Goal: Information Seeking & Learning: Learn about a topic

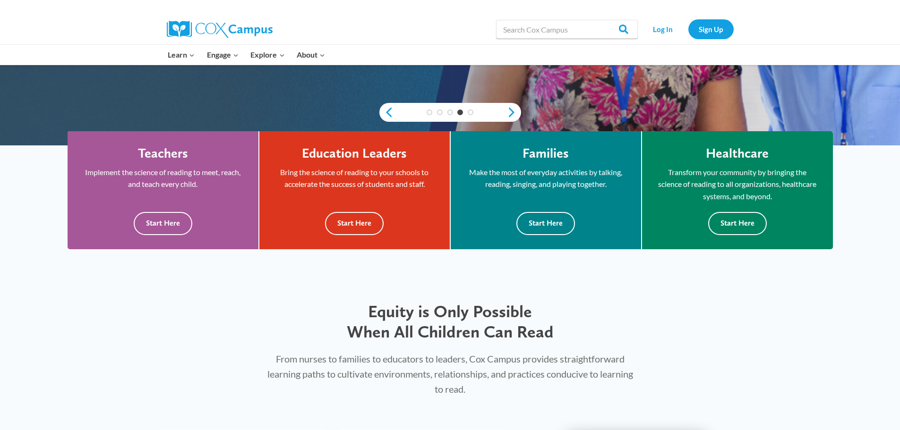
scroll to position [236, 0]
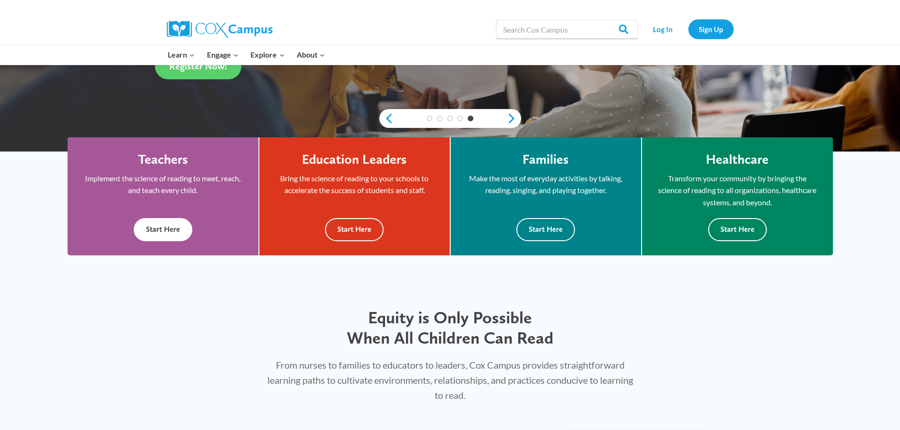
click at [163, 228] on button "Start Here" at bounding box center [163, 229] width 59 height 23
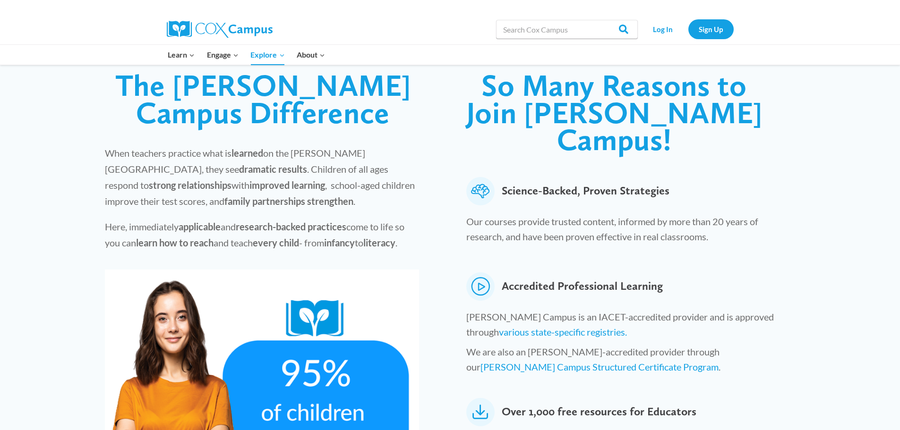
scroll to position [236, 0]
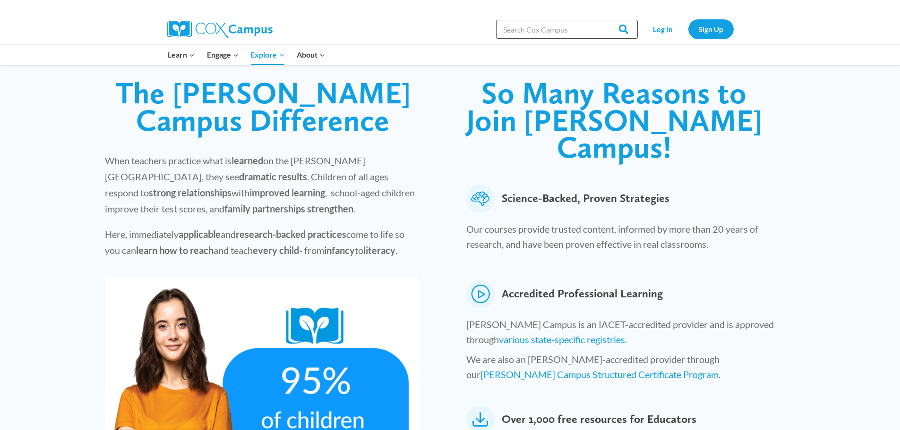
click at [579, 26] on input "Search in [URL][DOMAIN_NAME]" at bounding box center [567, 29] width 142 height 19
type input "free caycare classes"
click at [601, 20] on input "Search" at bounding box center [619, 29] width 37 height 19
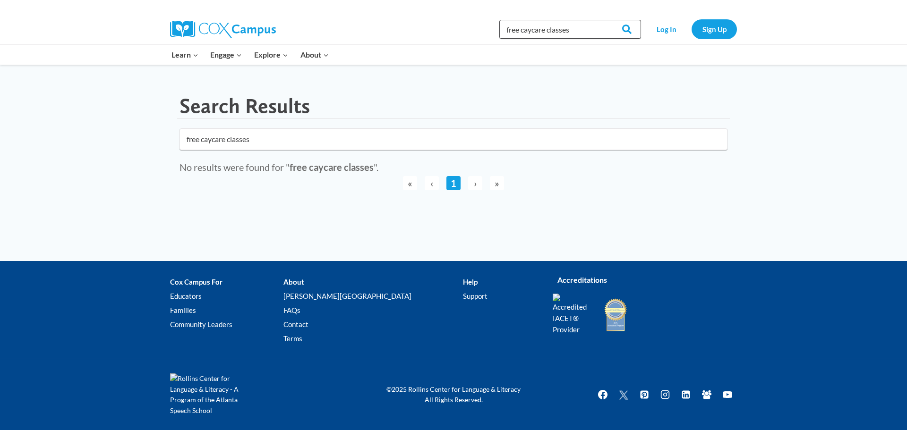
click at [590, 30] on input "free caycare classes" at bounding box center [570, 29] width 142 height 19
type input "free daycare classes"
click at [604, 20] on input "Search" at bounding box center [622, 29] width 37 height 19
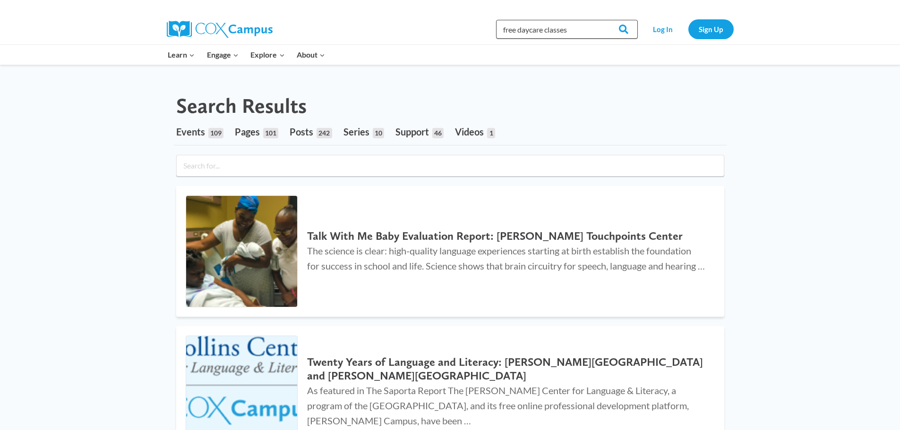
click at [580, 28] on input "free daycare classes" at bounding box center [567, 29] width 142 height 19
type input "f"
type input "coaching for children"
click at [601, 20] on input "Search" at bounding box center [619, 29] width 37 height 19
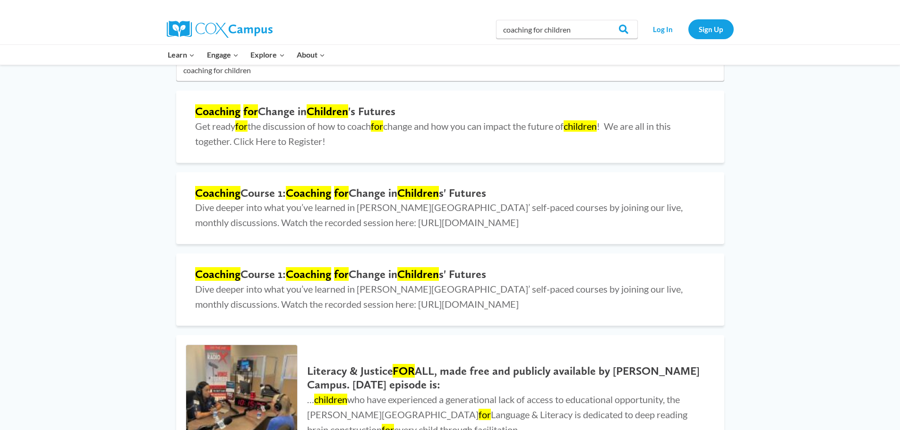
scroll to position [94, 0]
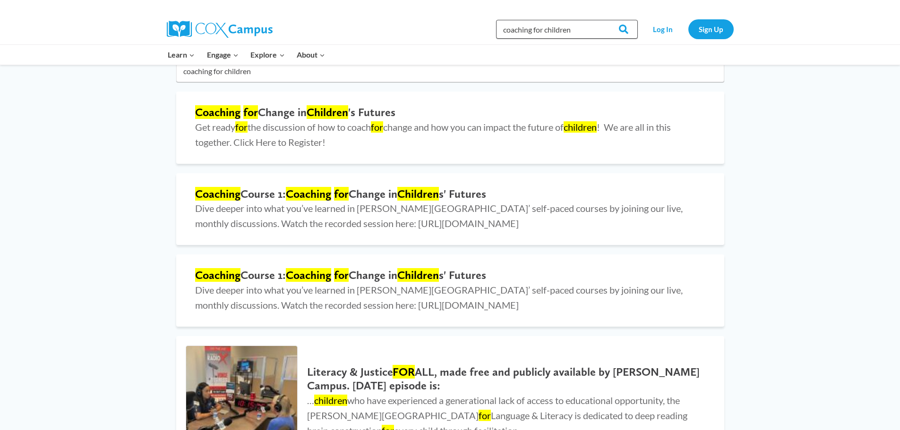
click at [579, 27] on input "coaching for children" at bounding box center [567, 29] width 142 height 19
type input "coaching for children free"
click at [601, 20] on input "Search" at bounding box center [619, 29] width 37 height 19
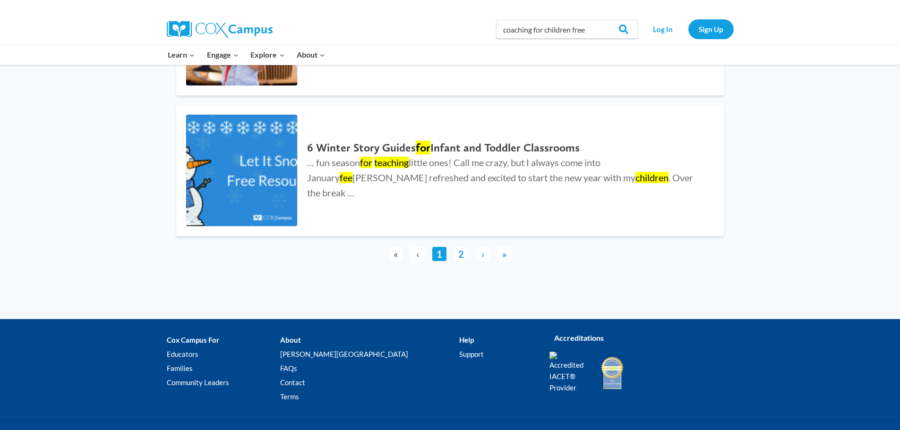
scroll to position [2574, 0]
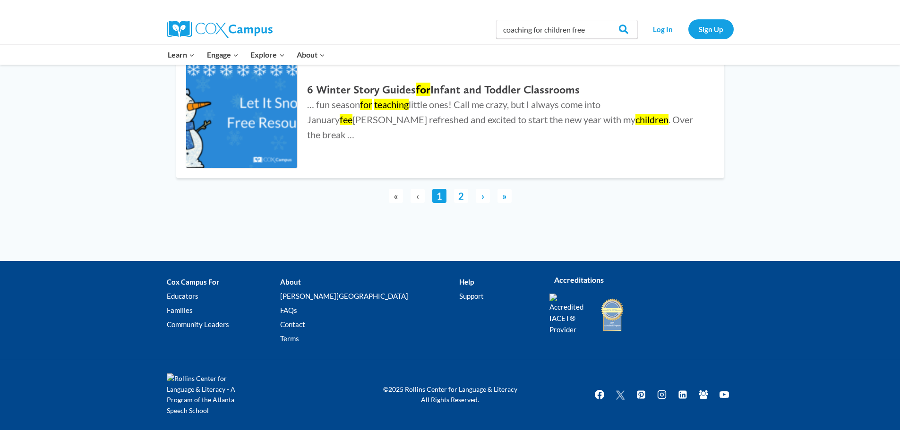
click at [461, 196] on link "2" at bounding box center [461, 196] width 14 height 14
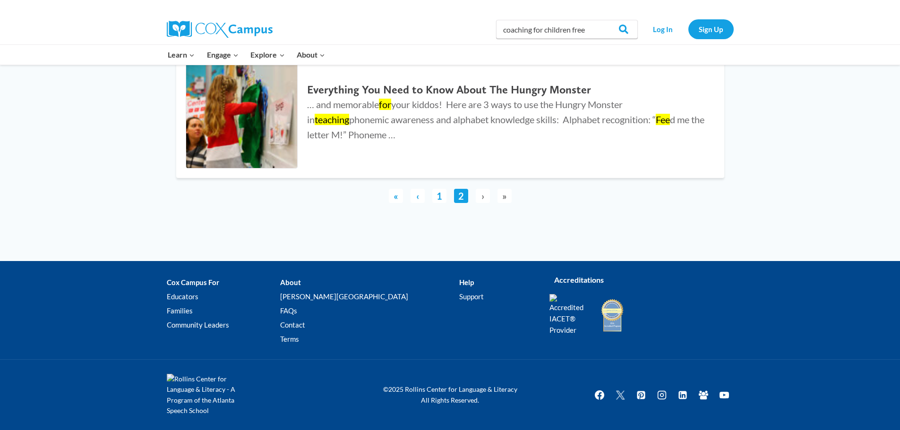
scroll to position [0, 0]
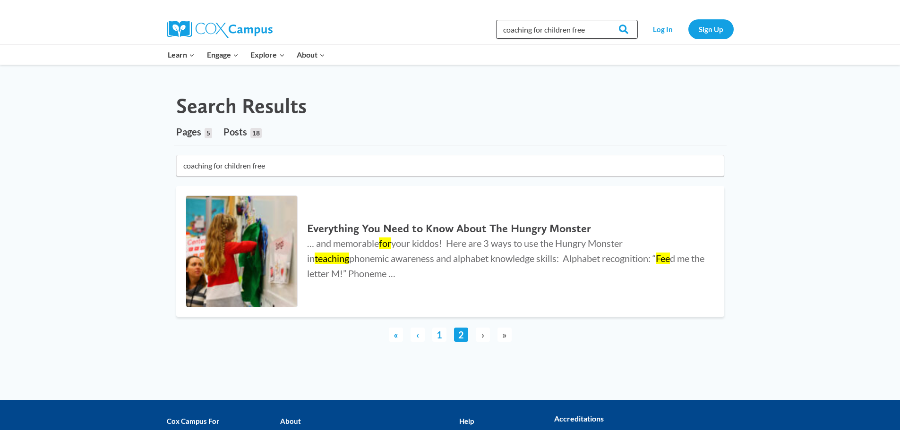
click at [592, 32] on input "coaching for children free" at bounding box center [567, 29] width 142 height 19
type input "c"
type input "infant toddlers"
click at [601, 20] on input "Search" at bounding box center [619, 29] width 37 height 19
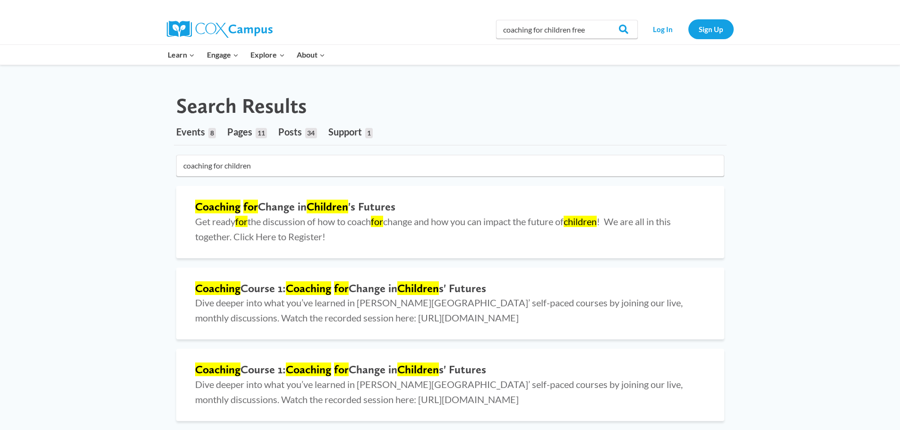
scroll to position [95, 0]
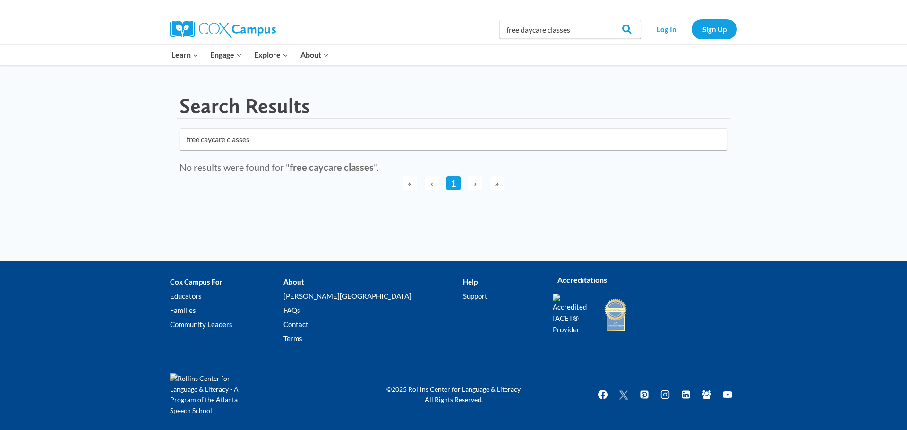
click button "submit" at bounding box center [0, 0] width 0 height 0
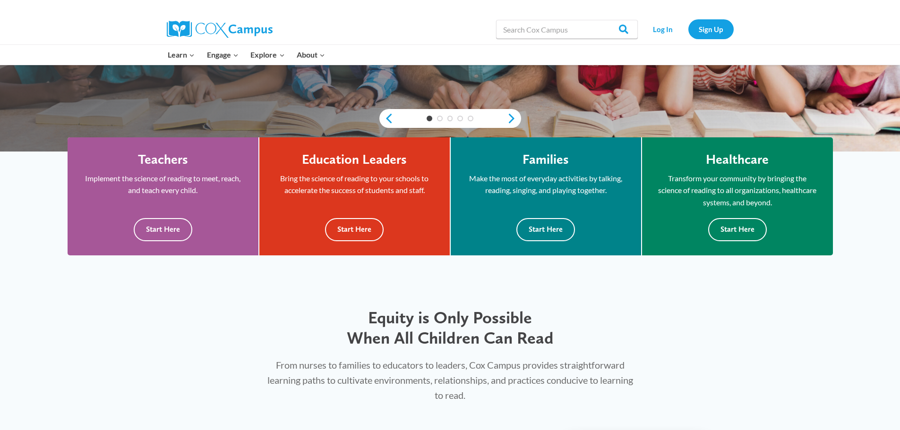
click at [0, 360] on div "Equity is Only Possible When All Children Can Read From nurses to families to e…" at bounding box center [450, 346] width 900 height 152
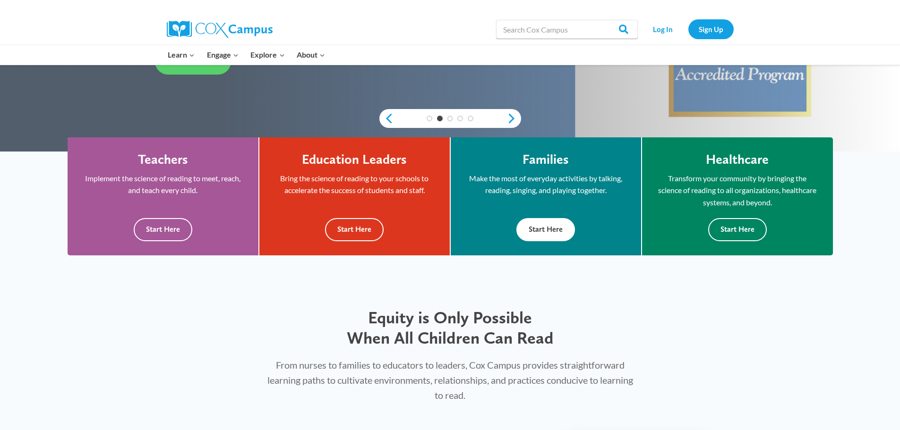
click at [549, 232] on button "Start Here" at bounding box center [545, 229] width 59 height 23
